Goal: Task Accomplishment & Management: Check status

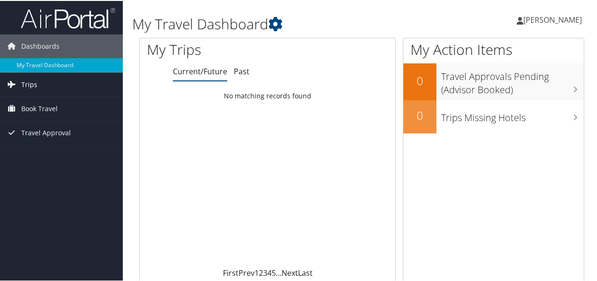
click at [30, 81] on span "Trips" at bounding box center [29, 84] width 16 height 24
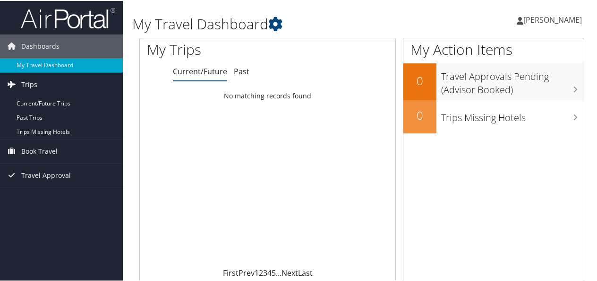
click at [30, 81] on span "Trips" at bounding box center [29, 84] width 16 height 24
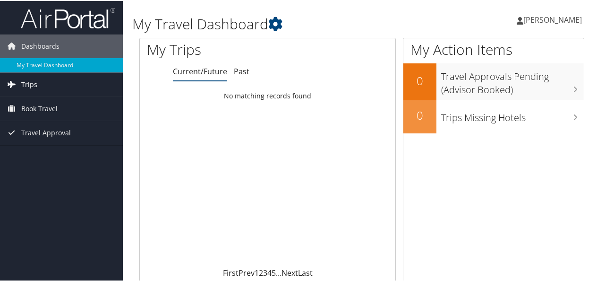
click at [30, 81] on span "Trips" at bounding box center [29, 84] width 16 height 24
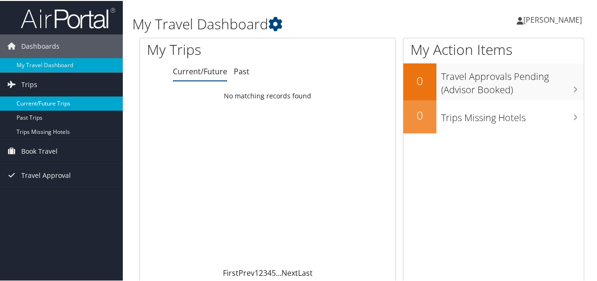
click at [34, 104] on link "Current/Future Trips" at bounding box center [61, 102] width 123 height 14
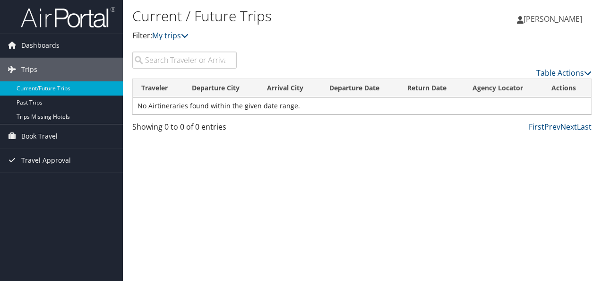
click at [561, 14] on span "[PERSON_NAME]" at bounding box center [553, 19] width 59 height 10
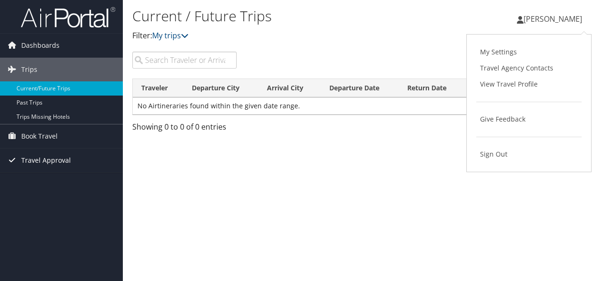
click at [43, 157] on span "Travel Approval" at bounding box center [46, 160] width 50 height 24
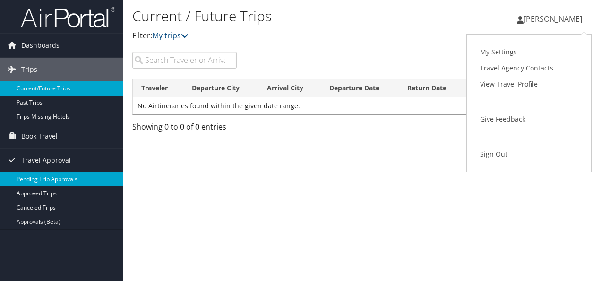
click at [46, 176] on link "Pending Trip Approvals" at bounding box center [61, 179] width 123 height 14
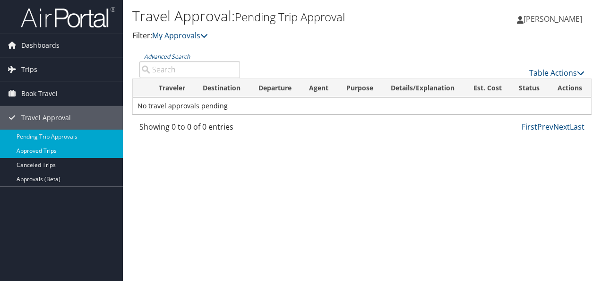
click at [42, 151] on link "Approved Trips" at bounding box center [61, 151] width 123 height 14
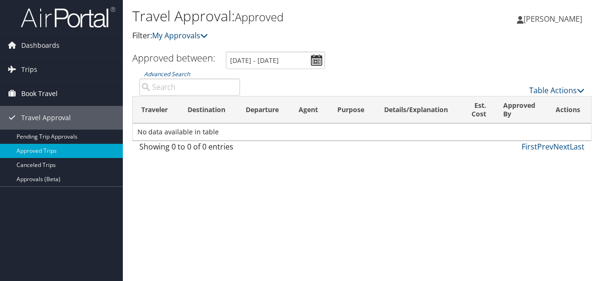
click at [42, 94] on span "Book Travel" at bounding box center [39, 94] width 36 height 24
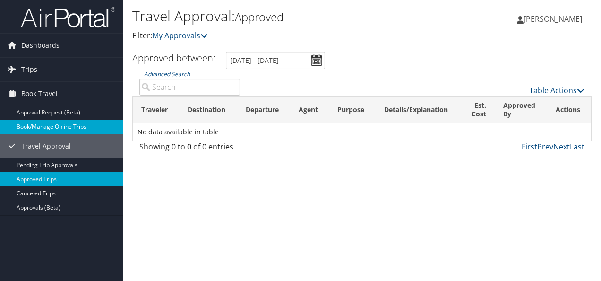
click at [42, 130] on link "Book/Manage Online Trips" at bounding box center [61, 127] width 123 height 14
